Goal: Book appointment/travel/reservation

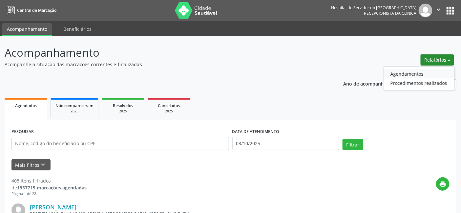
click at [401, 72] on link "Agendamentos" at bounding box center [418, 73] width 71 height 9
select select "9"
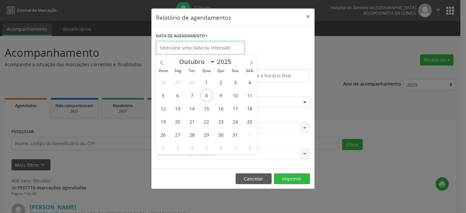
click at [196, 47] on input "text" at bounding box center [200, 47] width 89 height 13
click at [207, 95] on span "8" at bounding box center [206, 95] width 13 height 13
type input "08/10/2025"
click at [207, 95] on span "8" at bounding box center [206, 95] width 13 height 13
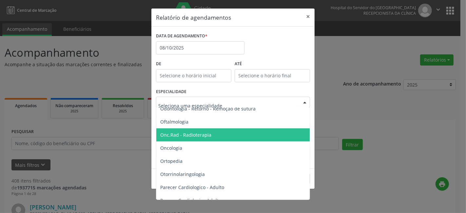
scroll to position [947, 0]
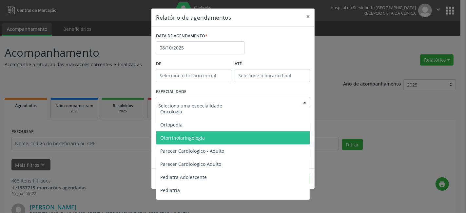
click at [178, 138] on span "Otorrinolaringologia" at bounding box center [182, 138] width 45 height 6
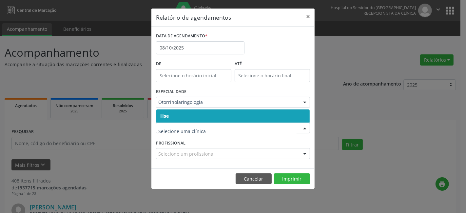
click at [185, 134] on input "text" at bounding box center [227, 131] width 138 height 13
click at [186, 122] on span "Hse" at bounding box center [233, 116] width 154 height 13
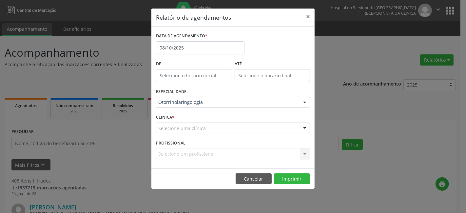
drag, startPoint x: 187, startPoint y: 121, endPoint x: 188, endPoint y: 126, distance: 4.3
click at [188, 126] on div "CLÍNICA * Selecione uma clínica Hse Nenhum resultado encontrado para: " " Não h…" at bounding box center [233, 126] width 157 height 26
click at [188, 133] on div "Selecione uma clínica" at bounding box center [233, 128] width 154 height 11
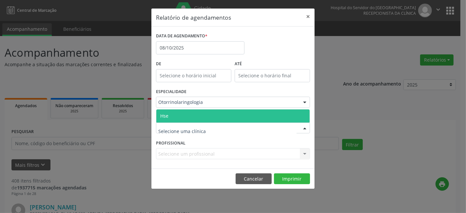
click at [192, 117] on span "Hse" at bounding box center [233, 116] width 154 height 13
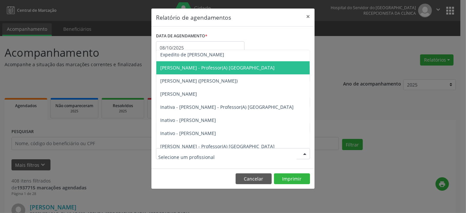
scroll to position [73, 0]
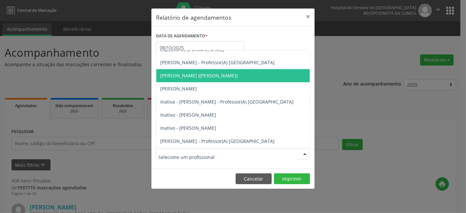
click at [230, 74] on span "[PERSON_NAME] ([PERSON_NAME])" at bounding box center [198, 75] width 77 height 6
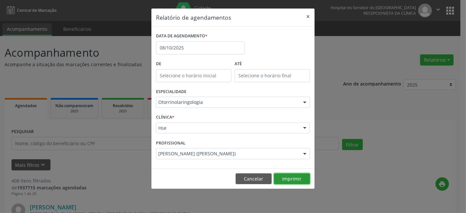
click at [290, 177] on button "Imprimir" at bounding box center [292, 179] width 36 height 11
